Goal: Information Seeking & Learning: Learn about a topic

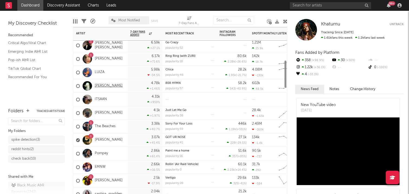
click at [105, 87] on link "[PERSON_NAME]" at bounding box center [109, 86] width 28 height 5
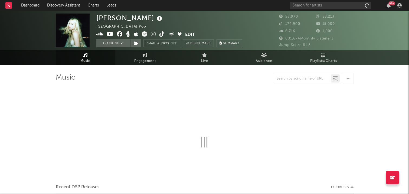
select select "6m"
